Goal: Transaction & Acquisition: Purchase product/service

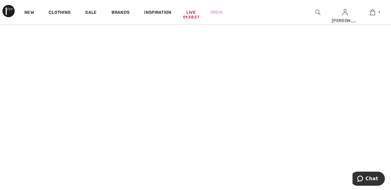
scroll to position [13, 0]
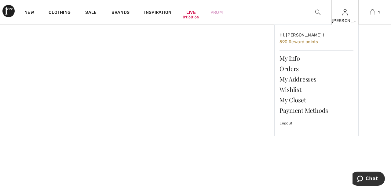
click at [346, 14] on img at bounding box center [345, 12] width 5 height 7
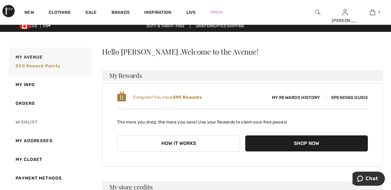
click at [35, 121] on link "Wishlist" at bounding box center [50, 122] width 84 height 19
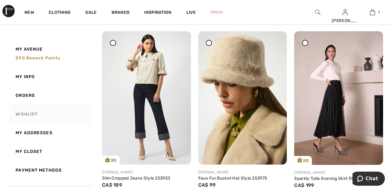
scroll to position [79, 0]
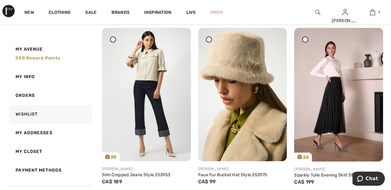
click at [112, 40] on icon at bounding box center [113, 39] width 2 height 2
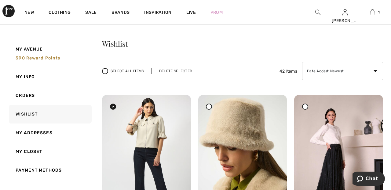
scroll to position [11, 0]
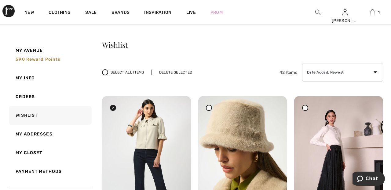
click at [183, 69] on div "Delete Selected" at bounding box center [176, 72] width 48 height 6
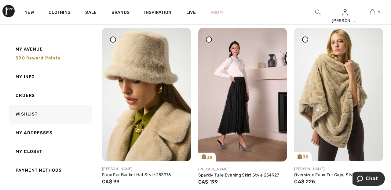
scroll to position [84, 0]
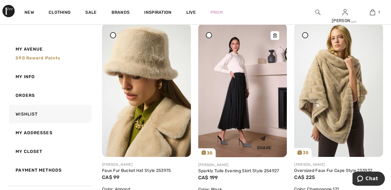
click at [248, 96] on img at bounding box center [242, 90] width 89 height 133
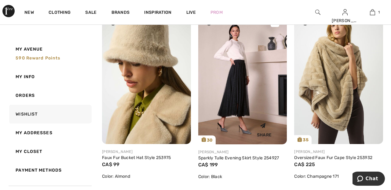
scroll to position [113, 0]
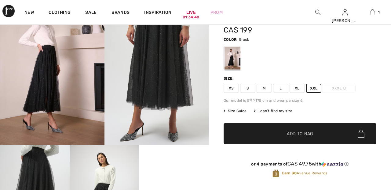
click at [314, 133] on span "✔ Added to Bag Add to Bag" at bounding box center [300, 133] width 153 height 21
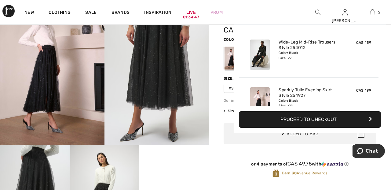
scroll to position [19, 0]
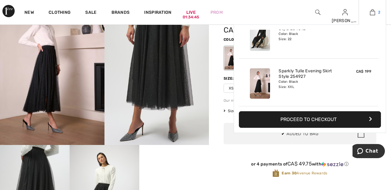
click at [372, 9] on img at bounding box center [372, 12] width 5 height 7
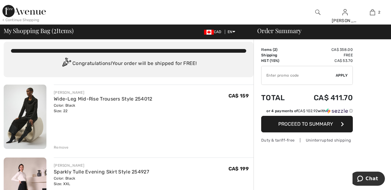
scroll to position [1, 0]
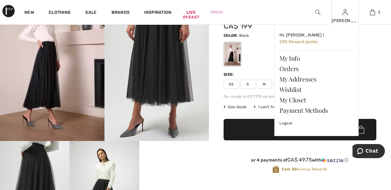
click at [346, 14] on img at bounding box center [345, 12] width 5 height 7
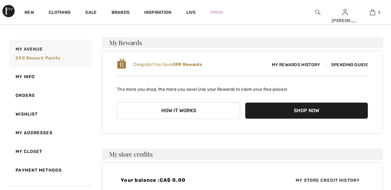
scroll to position [39, 0]
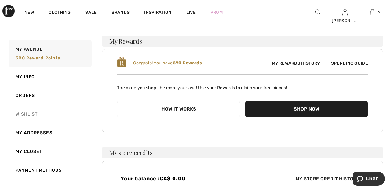
click at [36, 115] on link "Wishlist" at bounding box center [50, 114] width 84 height 19
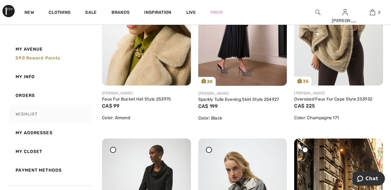
scroll to position [0, 0]
